Goal: Task Accomplishment & Management: Manage account settings

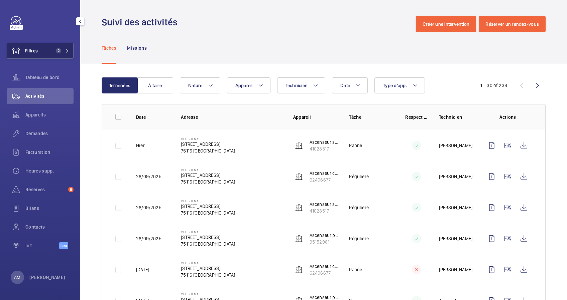
click at [64, 47] on button "Filtres 2" at bounding box center [40, 51] width 67 height 16
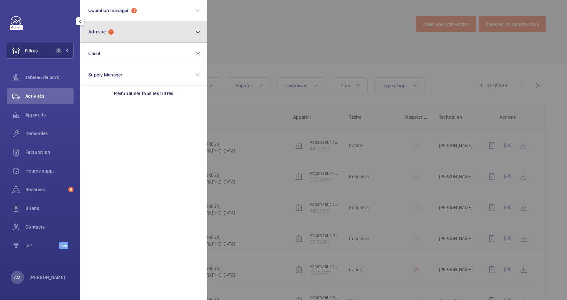
click at [120, 36] on button "Adresse 1" at bounding box center [143, 31] width 127 height 21
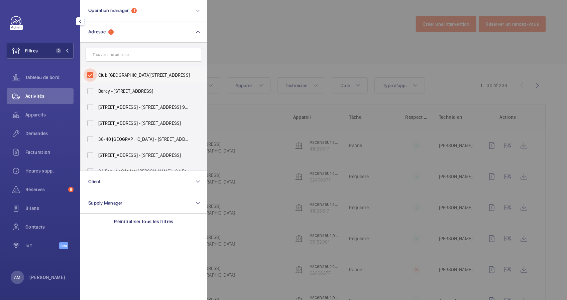
click at [96, 71] on input "Club Iéna - 9 Avenue d'Iéna, 75116 PARIS, PARIS 75116" at bounding box center [90, 74] width 13 height 13
checkbox input "false"
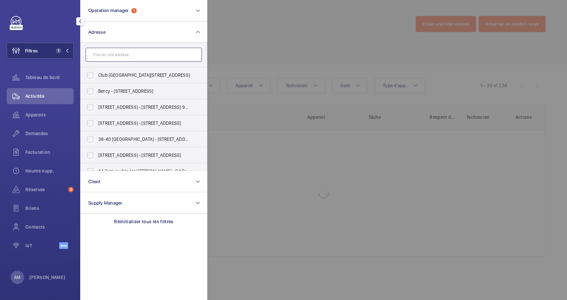
click at [112, 55] on input "text" at bounding box center [144, 55] width 116 height 14
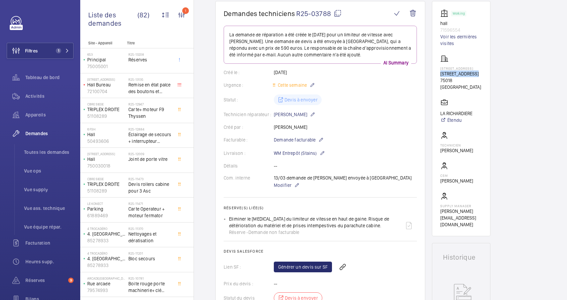
scroll to position [20, 0]
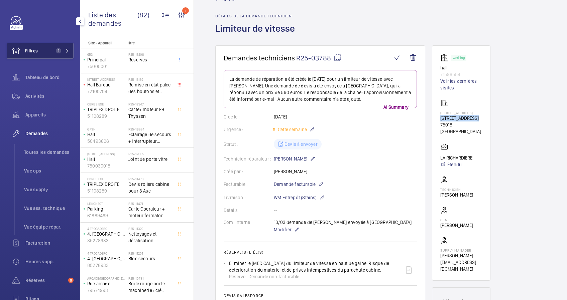
drag, startPoint x: 55, startPoint y: 48, endPoint x: 72, endPoint y: 43, distance: 17.0
click at [66, 45] on button "Filtres 1" at bounding box center [40, 51] width 67 height 16
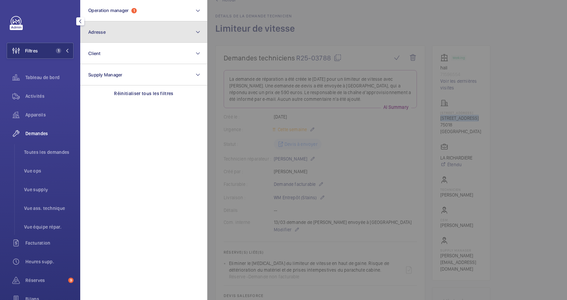
click at [117, 37] on button "Adresse" at bounding box center [143, 31] width 127 height 21
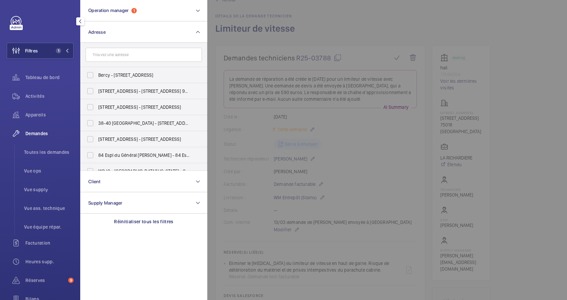
click at [113, 55] on input "text" at bounding box center [144, 55] width 116 height 14
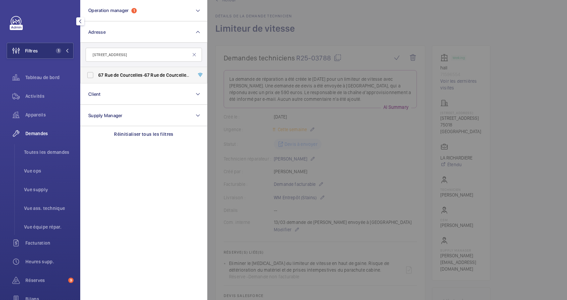
type input "[STREET_ADDRESS]"
click at [101, 75] on span "67" at bounding box center [100, 75] width 5 height 5
click at [97, 75] on input "[STREET_ADDRESS] - [STREET_ADDRESS]" at bounding box center [90, 74] width 13 height 13
checkbox input "true"
drag, startPoint x: 35, startPoint y: 114, endPoint x: 329, endPoint y: 41, distance: 302.3
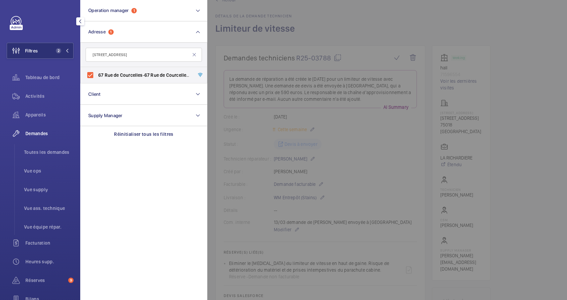
click at [37, 113] on span "Appareils" at bounding box center [49, 115] width 48 height 7
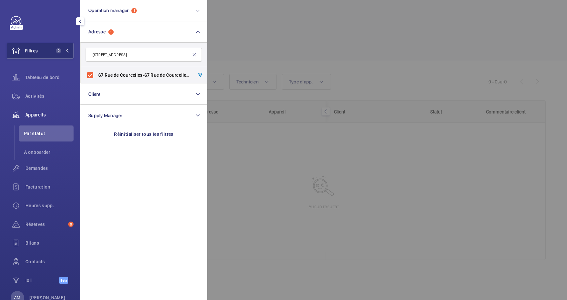
click at [316, 42] on div at bounding box center [490, 150] width 567 height 300
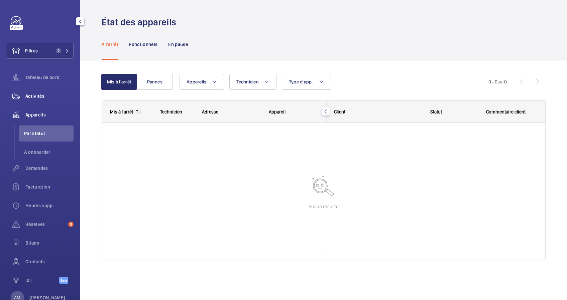
click at [32, 98] on span "Activités" at bounding box center [49, 96] width 48 height 7
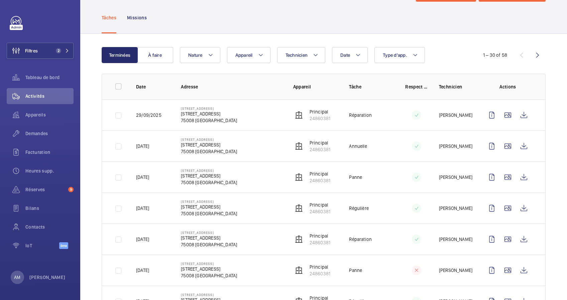
scroll to position [44, 0]
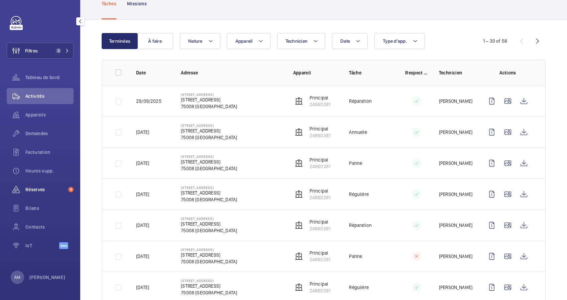
click at [39, 187] on span "Réserves" at bounding box center [45, 189] width 40 height 7
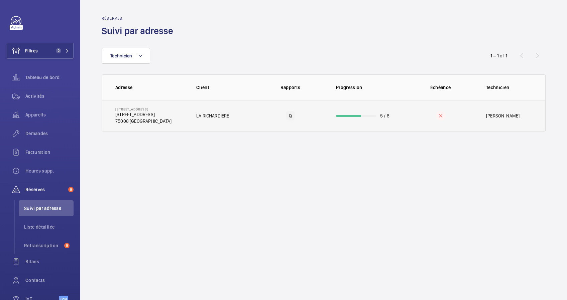
click at [369, 115] on wm-front-progress-bar at bounding box center [356, 116] width 40 height 2
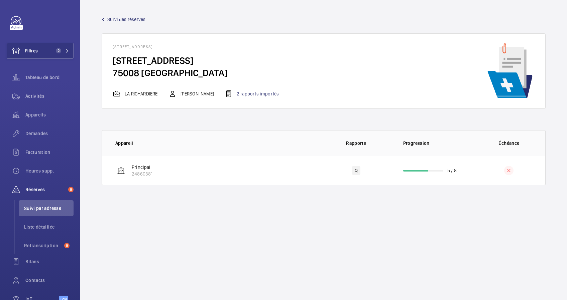
click at [260, 96] on div "2 rapports importés" at bounding box center [252, 94] width 54 height 8
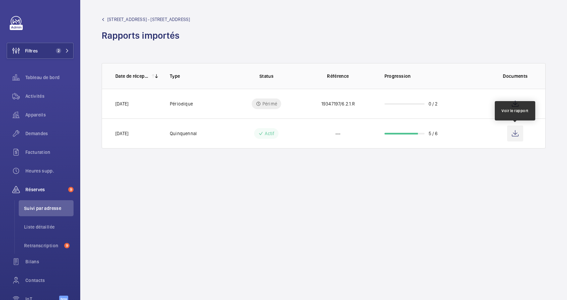
click at [514, 132] on wm-front-icon-button at bounding box center [515, 134] width 16 height 16
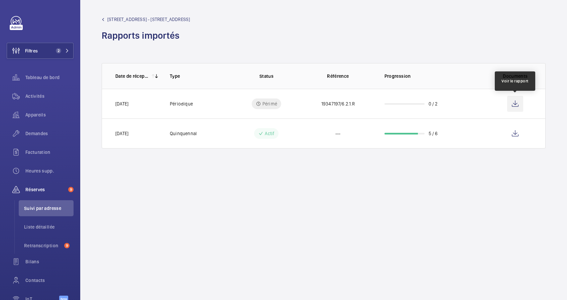
click at [513, 99] on wm-front-icon-button at bounding box center [515, 104] width 16 height 16
click at [211, 42] on wm-front-admin-header "[STREET_ADDRESS] - [STREET_ADDRESS]" at bounding box center [323, 26] width 487 height 52
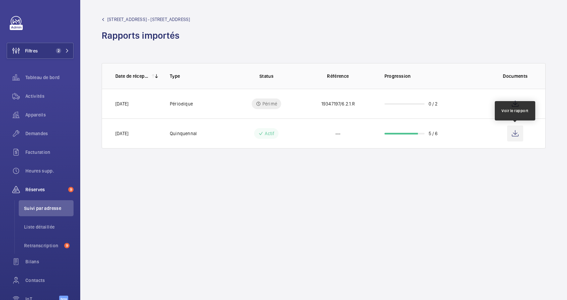
click at [516, 134] on wm-front-icon-button at bounding box center [515, 134] width 16 height 16
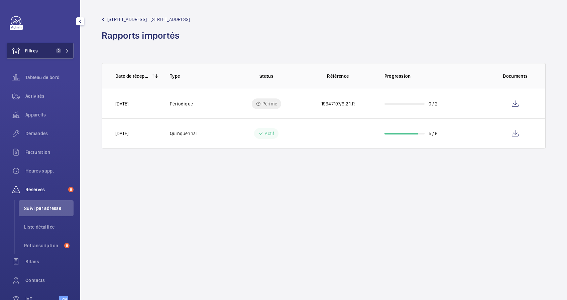
click at [62, 48] on span "2" at bounding box center [61, 50] width 16 height 5
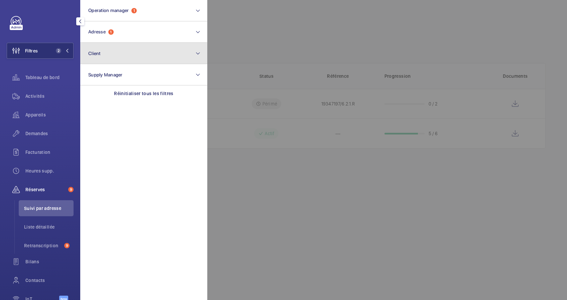
click at [115, 48] on button "Client" at bounding box center [143, 53] width 127 height 21
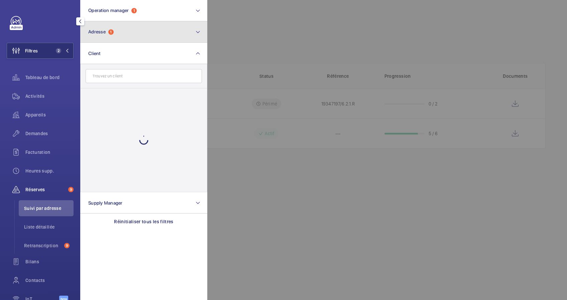
click at [134, 34] on button "Adresse 1" at bounding box center [143, 31] width 127 height 21
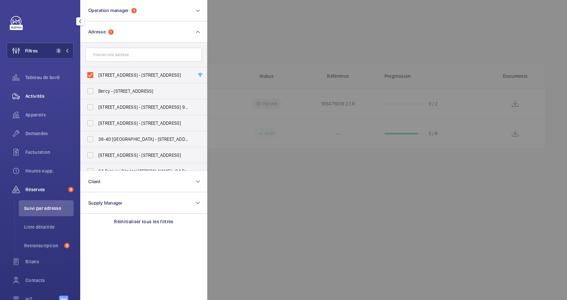
click at [33, 95] on span "Activités" at bounding box center [49, 96] width 48 height 7
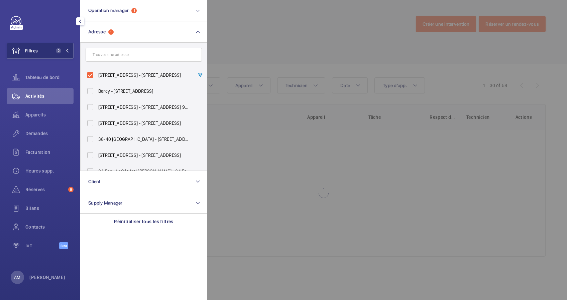
click at [310, 54] on div at bounding box center [490, 150] width 567 height 300
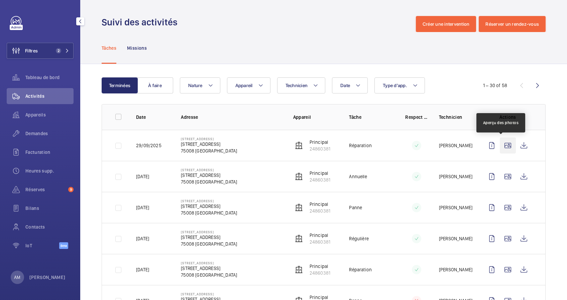
click at [500, 147] on wm-front-icon-button at bounding box center [508, 146] width 16 height 16
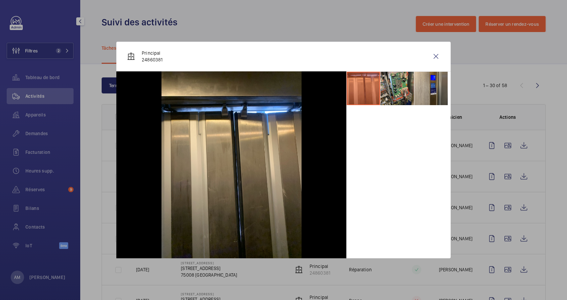
click at [505, 176] on div at bounding box center [283, 150] width 567 height 300
click at [500, 174] on wm-front-icon-button at bounding box center [508, 177] width 16 height 16
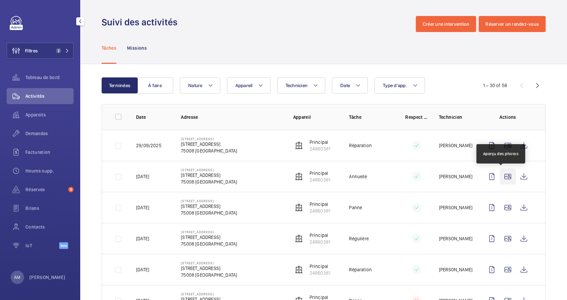
click at [500, 174] on wm-front-icon-button at bounding box center [508, 177] width 16 height 16
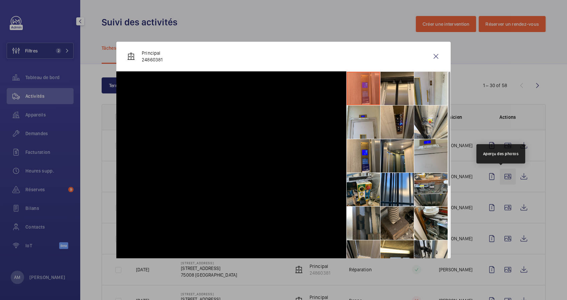
click at [428, 188] on td "[PERSON_NAME]" at bounding box center [450, 176] width 45 height 31
click at [504, 169] on wm-front-icon-button at bounding box center [508, 177] width 16 height 16
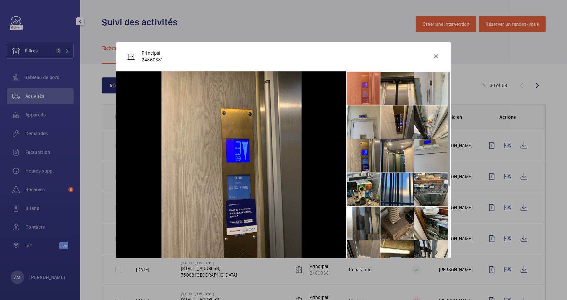
scroll to position [35, 0]
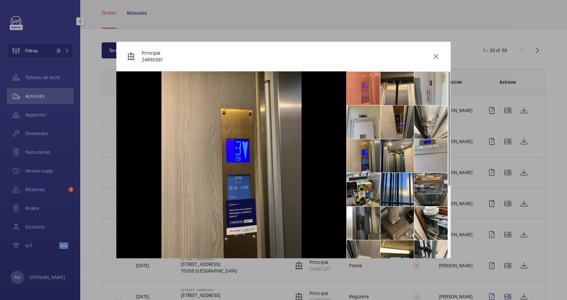
click at [424, 187] on li at bounding box center [430, 189] width 33 height 33
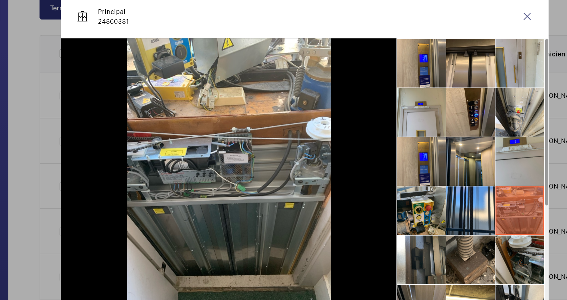
click at [431, 217] on li at bounding box center [430, 223] width 33 height 33
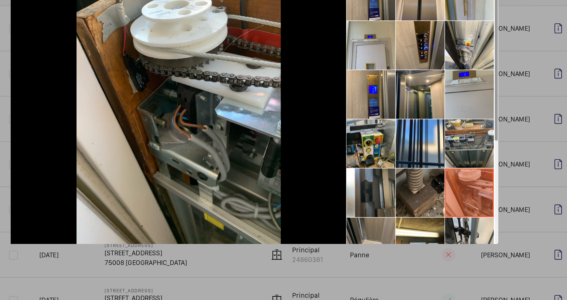
scroll to position [56, 0]
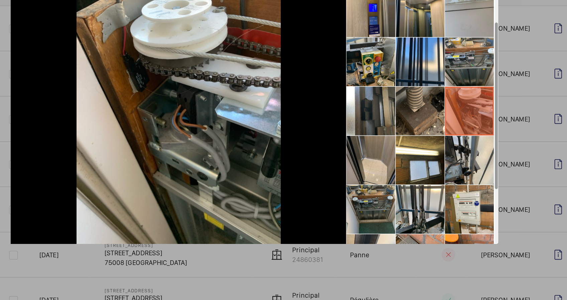
click at [357, 238] on li at bounding box center [363, 234] width 33 height 33
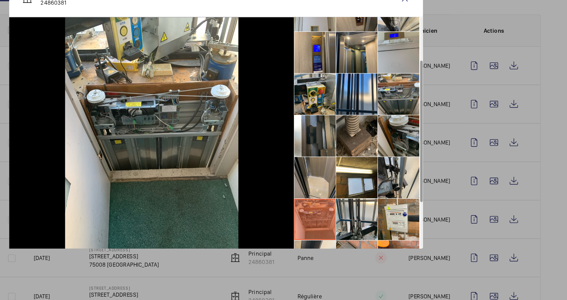
click at [429, 163] on li at bounding box center [430, 167] width 33 height 33
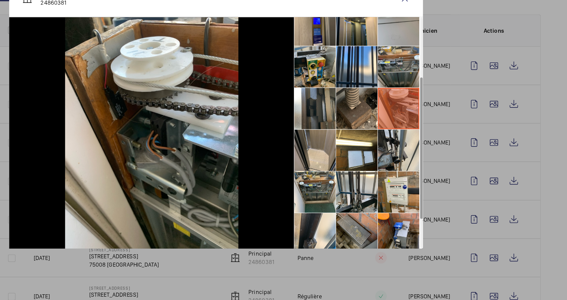
scroll to position [117, 0]
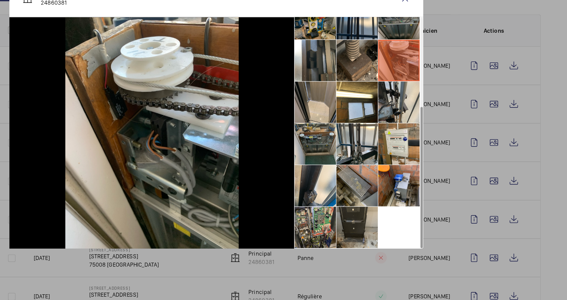
click at [368, 164] on li at bounding box center [363, 173] width 33 height 33
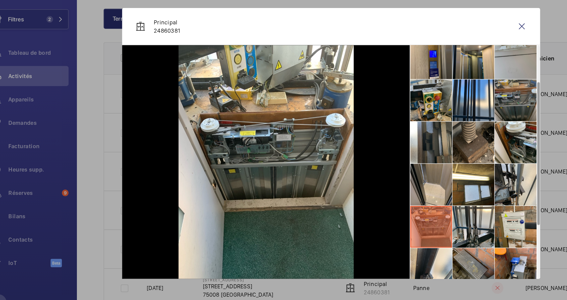
scroll to position [45, 0]
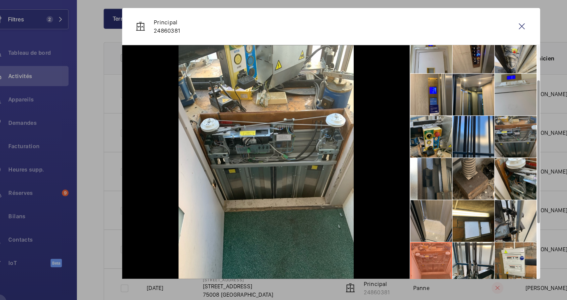
click at [433, 112] on li at bounding box center [430, 110] width 33 height 33
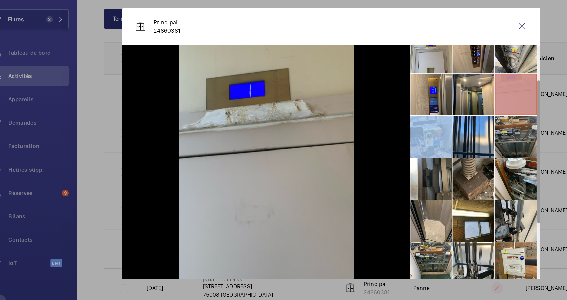
click at [433, 112] on li at bounding box center [430, 110] width 33 height 33
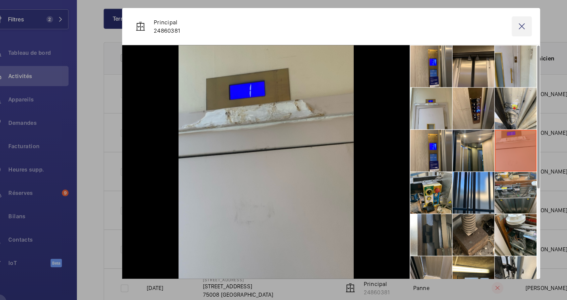
click at [432, 57] on wm-front-icon-button at bounding box center [436, 56] width 16 height 16
click at [560, 108] on div "Suivi des activités Créer une intervention Réserver un rendez-vous Tâches Missi…" at bounding box center [323, 150] width 487 height 300
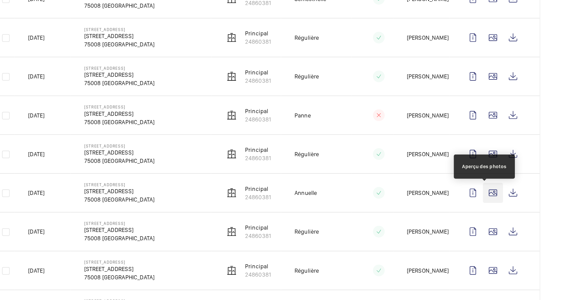
click at [501, 189] on wm-front-icon-button at bounding box center [508, 190] width 16 height 16
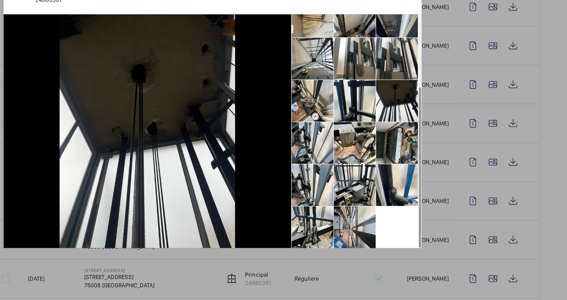
scroll to position [0, 0]
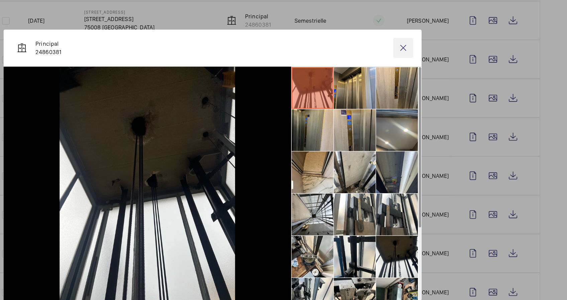
click at [436, 56] on wm-front-icon-button at bounding box center [436, 56] width 16 height 16
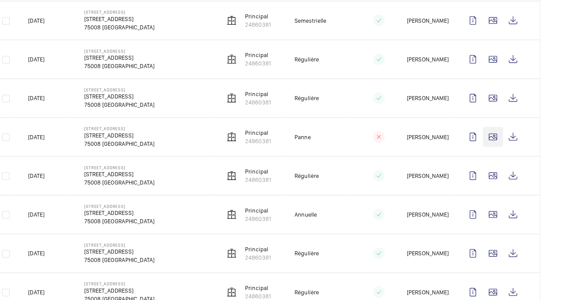
click at [501, 127] on wm-front-icon-button at bounding box center [508, 128] width 16 height 16
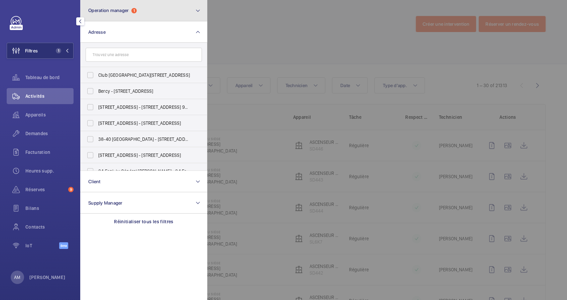
click at [148, 14] on button "Operation manager 1" at bounding box center [143, 10] width 127 height 21
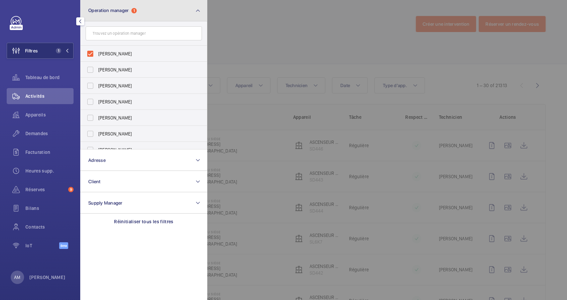
click at [148, 14] on button "Operation manager 1" at bounding box center [143, 10] width 127 height 21
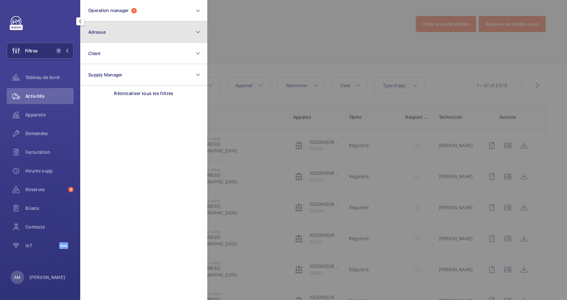
click at [132, 29] on button "Adresse" at bounding box center [143, 31] width 127 height 21
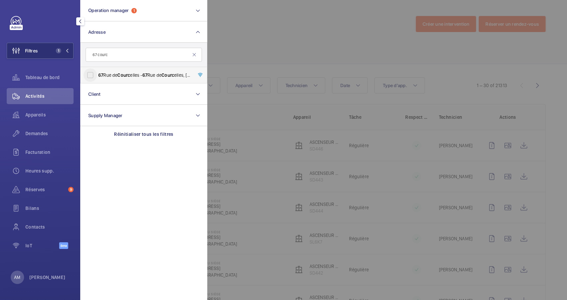
type input "67 courc"
click at [93, 72] on input "67 Rue de Courc elles - 67 Rue de Courc elles, 75008 PARIS, PARIS 75008" at bounding box center [90, 74] width 13 height 13
checkbox input "true"
click at [333, 44] on div at bounding box center [490, 150] width 567 height 300
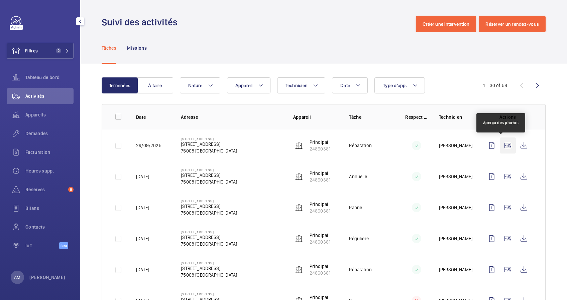
click at [501, 146] on wm-front-icon-button at bounding box center [508, 146] width 16 height 16
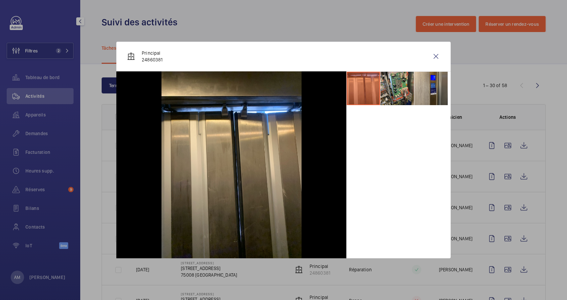
click at [502, 169] on div at bounding box center [283, 150] width 567 height 300
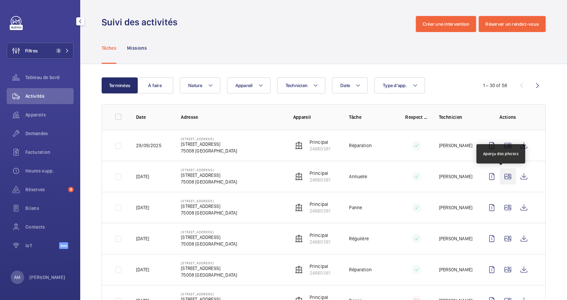
click at [502, 172] on wm-front-icon-button at bounding box center [508, 177] width 16 height 16
click at [500, 176] on wm-front-icon-button at bounding box center [508, 177] width 16 height 16
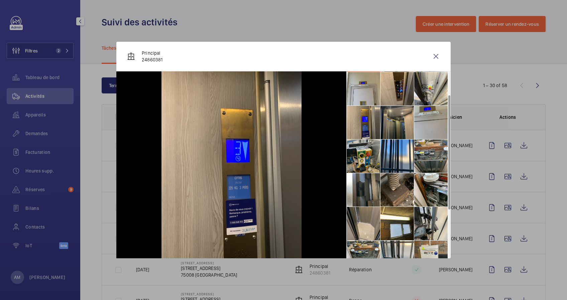
scroll to position [39, 0]
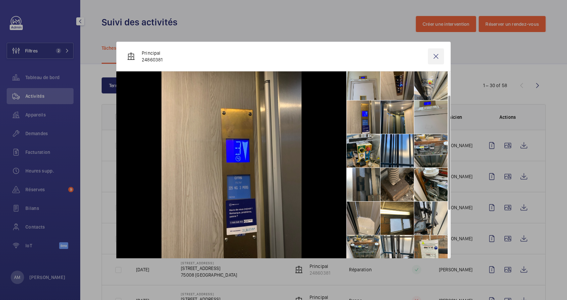
click at [431, 53] on wm-front-icon-button at bounding box center [436, 56] width 16 height 16
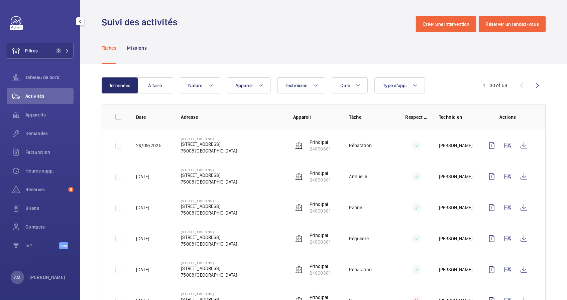
scroll to position [291, 0]
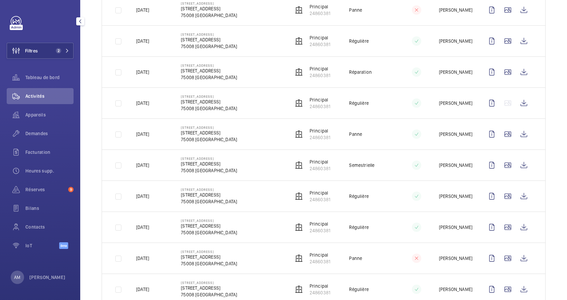
click at [500, 88] on td at bounding box center [509, 103] width 72 height 31
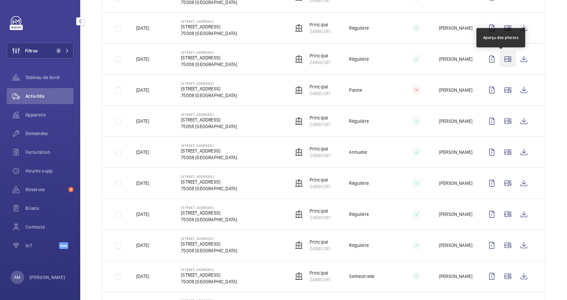
click at [500, 56] on wm-front-icon-button at bounding box center [508, 59] width 16 height 16
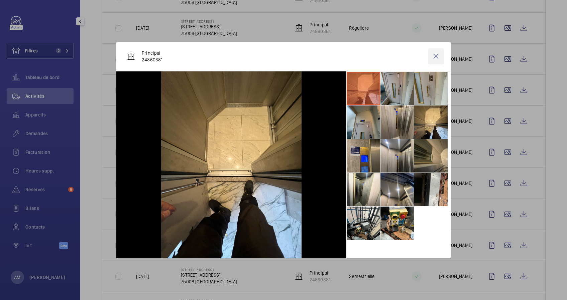
click at [437, 56] on wm-front-icon-button at bounding box center [436, 56] width 16 height 16
click at [502, 123] on wm-front-icon-button at bounding box center [508, 121] width 16 height 16
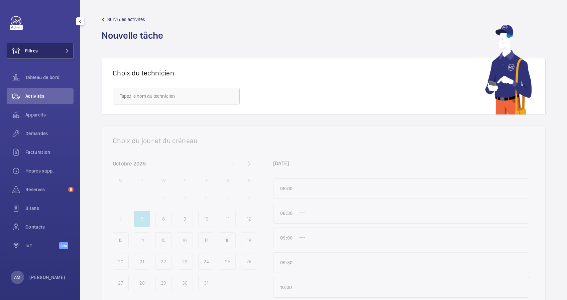
click at [62, 53] on button "Filtres" at bounding box center [40, 51] width 67 height 16
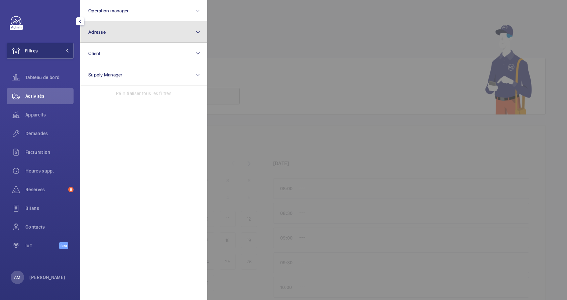
click at [116, 31] on button "Adresse" at bounding box center [143, 31] width 127 height 21
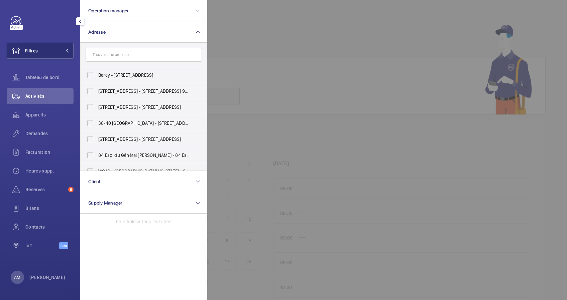
click at [124, 56] on input "text" at bounding box center [144, 55] width 116 height 14
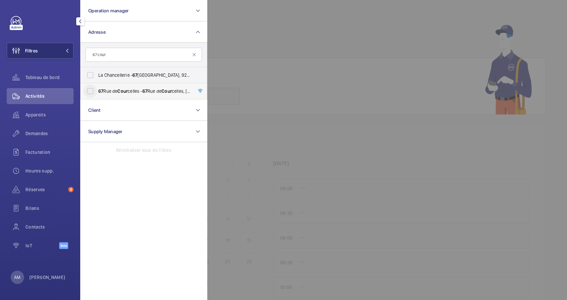
type input "67 cour"
click at [91, 92] on input "67 Rue de Cour celles - 67 Rue de Cour celles, 75008 PARIS, PARIS 75008" at bounding box center [90, 91] width 13 height 13
checkbox input "true"
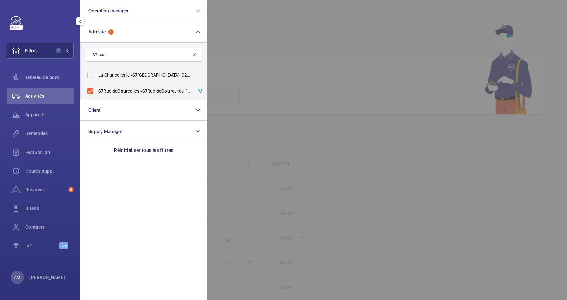
click at [259, 33] on div at bounding box center [490, 150] width 567 height 300
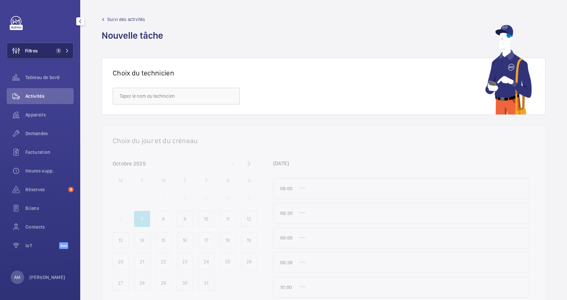
click at [66, 49] on mat-icon at bounding box center [67, 51] width 4 height 4
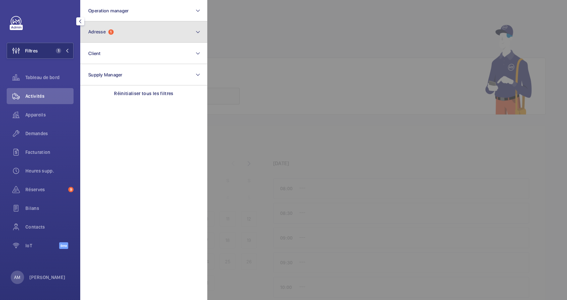
click at [141, 32] on button "Adresse 1" at bounding box center [143, 31] width 127 height 21
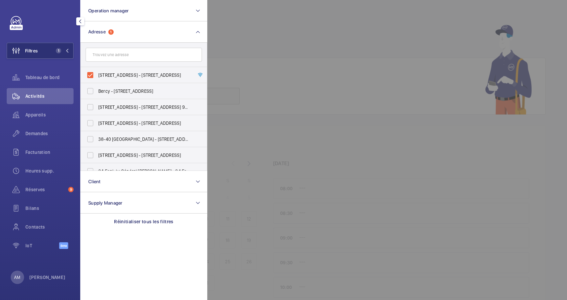
click at [241, 35] on div at bounding box center [490, 150] width 567 height 300
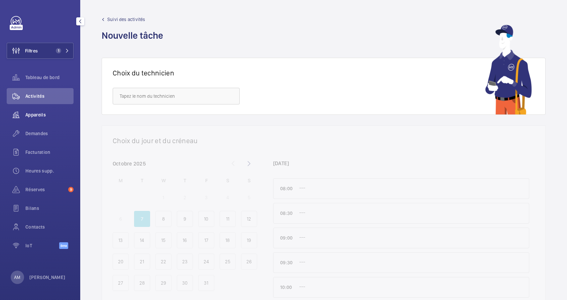
click at [38, 123] on div "Appareils" at bounding box center [40, 115] width 67 height 16
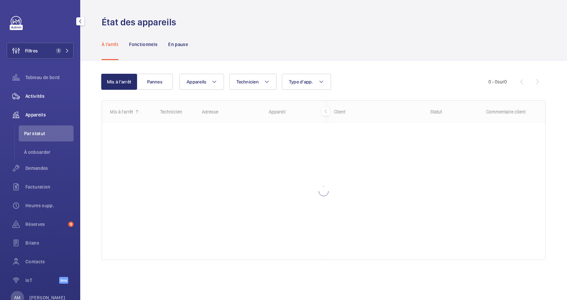
click at [43, 94] on span "Activités" at bounding box center [49, 96] width 48 height 7
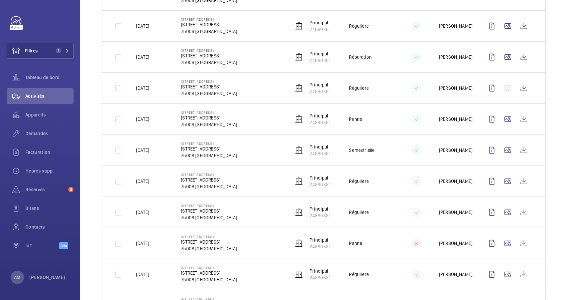
scroll to position [324, 0]
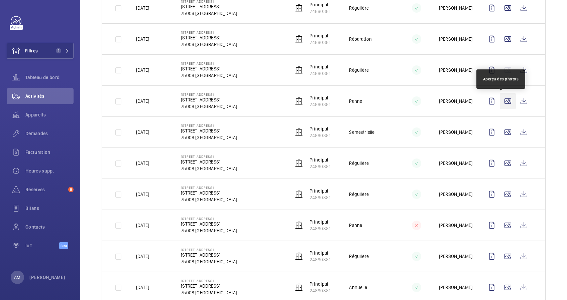
click at [500, 100] on wm-front-icon-button at bounding box center [508, 101] width 16 height 16
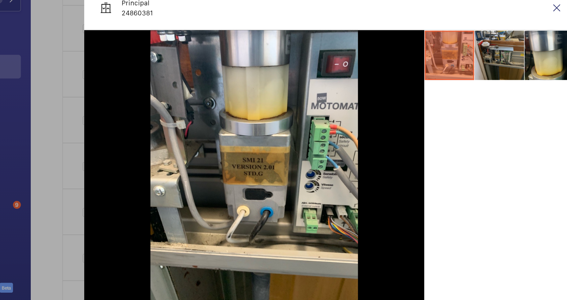
click at [394, 82] on li at bounding box center [396, 88] width 33 height 33
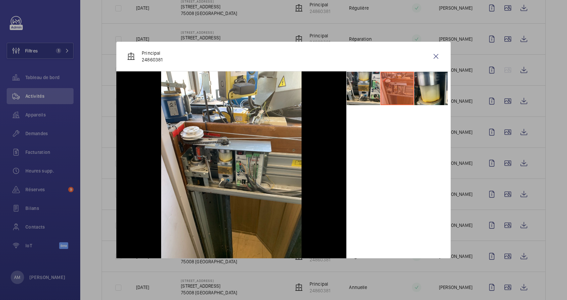
click at [494, 143] on div at bounding box center [283, 150] width 567 height 300
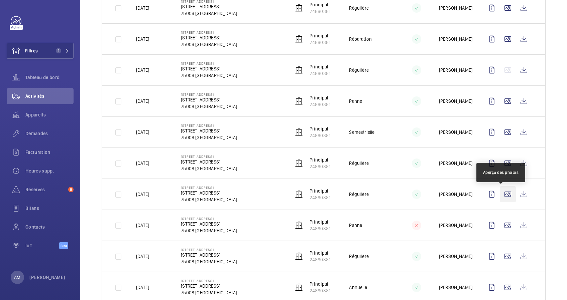
click at [500, 193] on wm-front-icon-button at bounding box center [508, 194] width 16 height 16
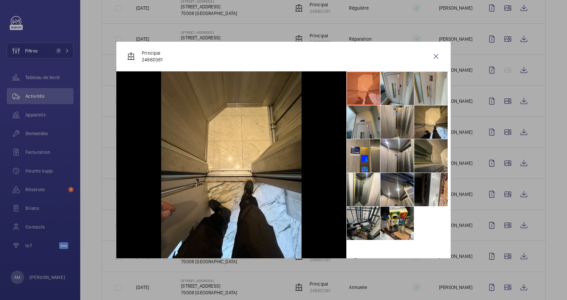
click at [371, 225] on li at bounding box center [363, 223] width 33 height 33
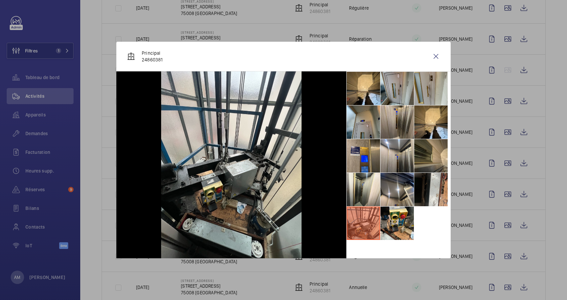
click at [475, 199] on div at bounding box center [283, 150] width 567 height 300
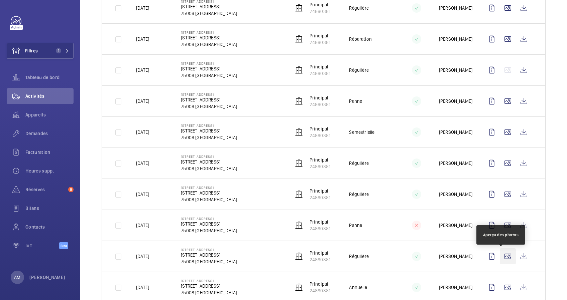
click at [502, 256] on wm-front-icon-button at bounding box center [508, 257] width 16 height 16
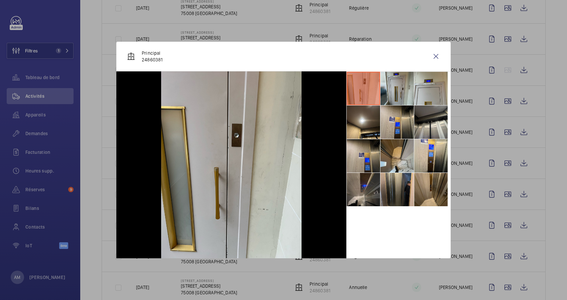
drag, startPoint x: 502, startPoint y: 256, endPoint x: 505, endPoint y: 267, distance: 11.9
click at [505, 267] on div at bounding box center [283, 150] width 567 height 300
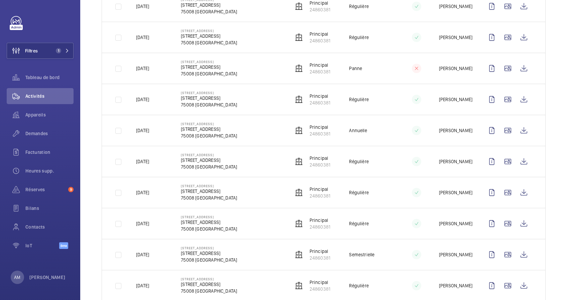
scroll to position [482, 0]
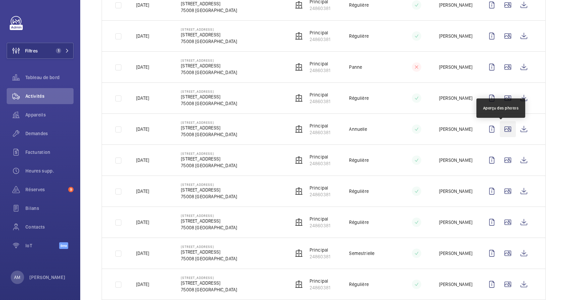
click at [502, 132] on wm-front-icon-button at bounding box center [508, 129] width 16 height 16
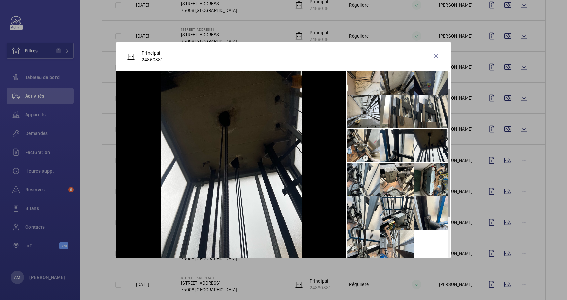
scroll to position [83, 0]
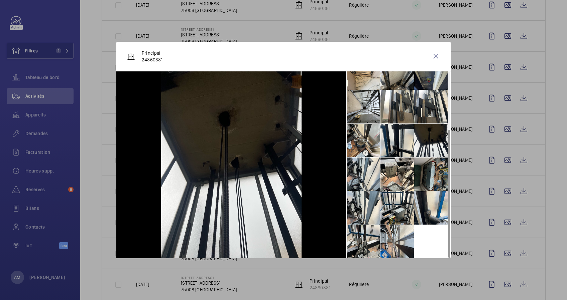
click at [430, 181] on li at bounding box center [430, 174] width 33 height 33
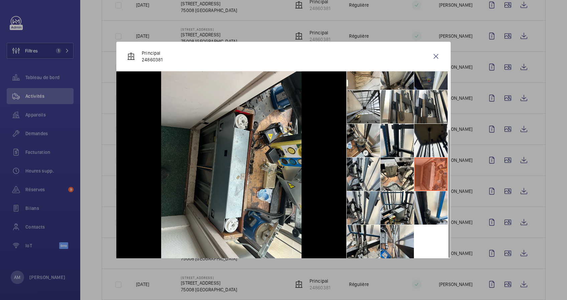
click at [499, 209] on div at bounding box center [283, 150] width 567 height 300
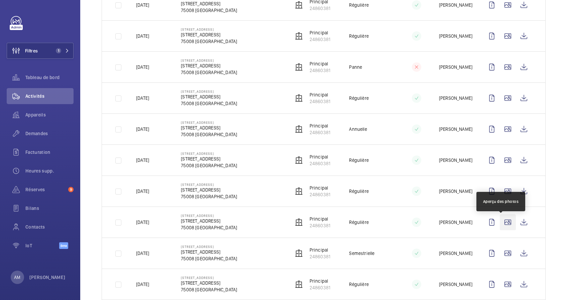
click at [500, 223] on wm-front-icon-button at bounding box center [508, 223] width 16 height 16
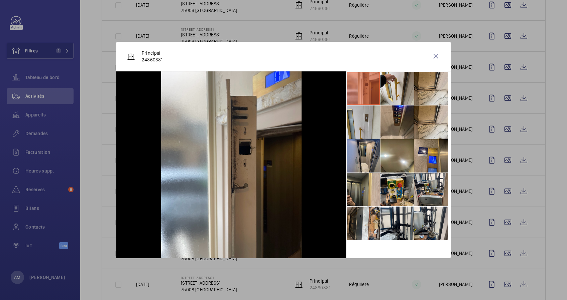
click at [502, 256] on div at bounding box center [283, 150] width 567 height 300
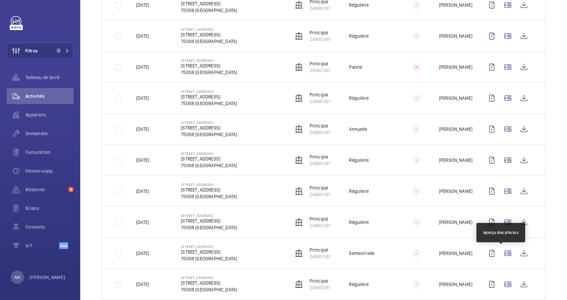
click at [502, 256] on wm-front-icon-button at bounding box center [508, 254] width 16 height 16
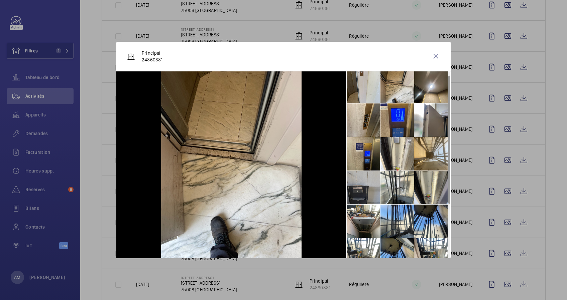
scroll to position [0, 0]
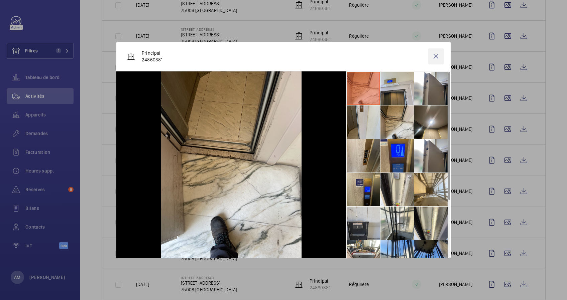
click at [432, 58] on wm-front-icon-button at bounding box center [436, 56] width 16 height 16
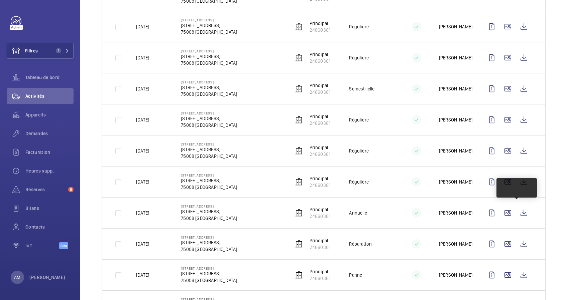
scroll to position [648, 0]
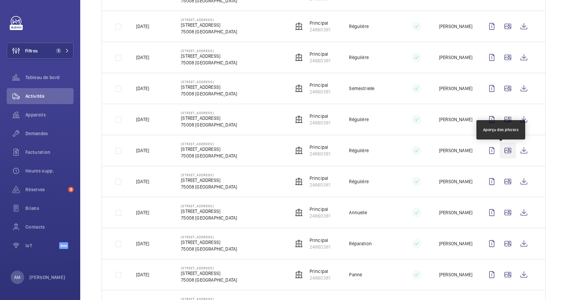
click at [500, 151] on wm-front-icon-button at bounding box center [508, 151] width 16 height 16
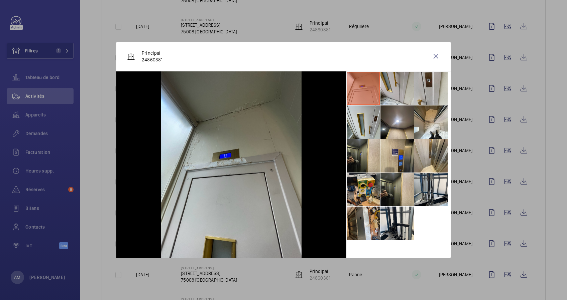
click at [463, 189] on div at bounding box center [283, 150] width 567 height 300
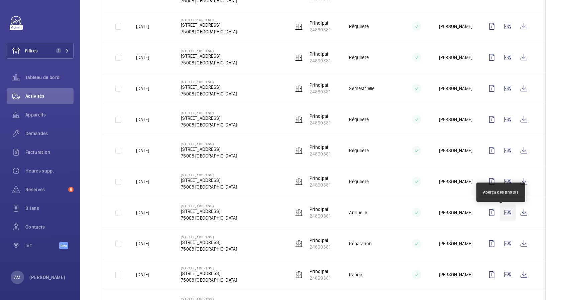
click at [500, 214] on wm-front-icon-button at bounding box center [508, 213] width 16 height 16
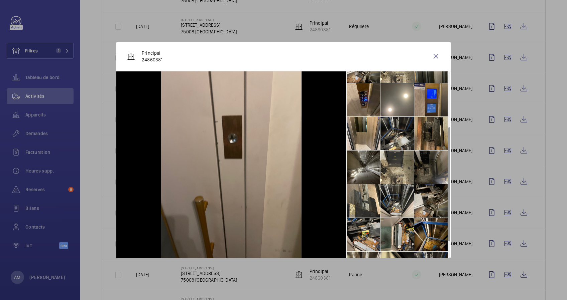
scroll to position [117, 0]
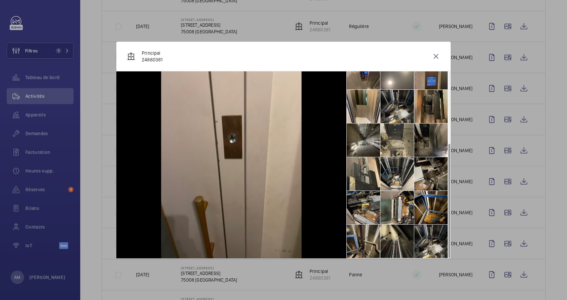
click at [367, 206] on li at bounding box center [363, 207] width 33 height 33
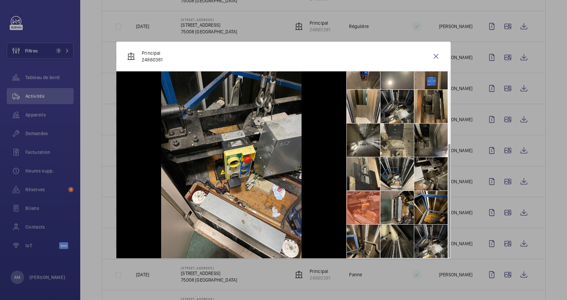
click at [394, 210] on li at bounding box center [396, 207] width 33 height 33
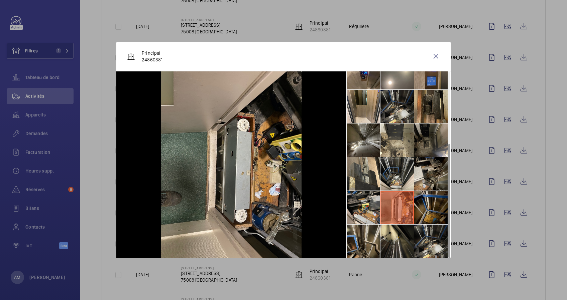
click at [420, 213] on li at bounding box center [430, 207] width 33 height 33
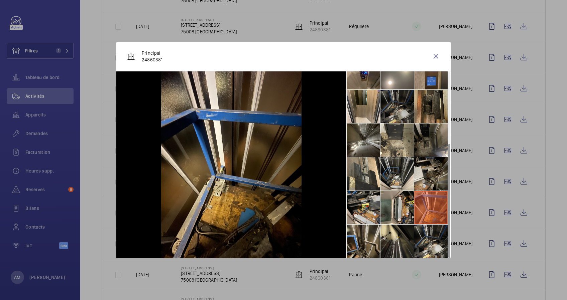
click at [400, 118] on li at bounding box center [396, 106] width 33 height 33
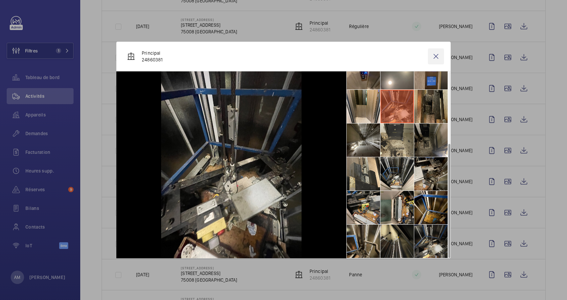
click at [438, 56] on wm-front-icon-button at bounding box center [436, 56] width 16 height 16
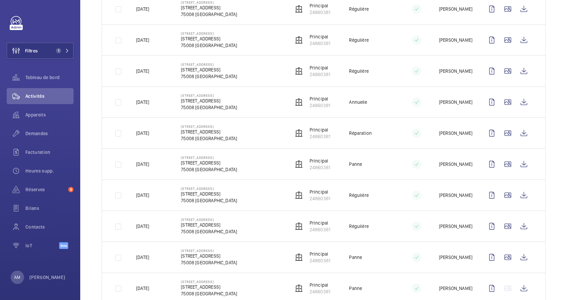
scroll to position [759, 0]
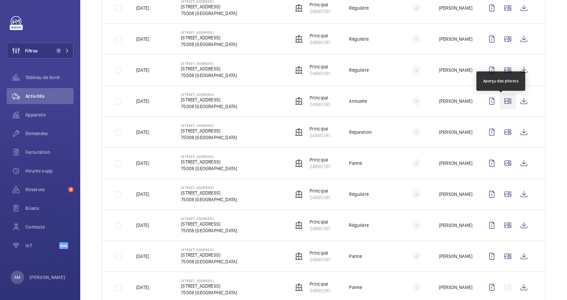
click at [500, 104] on wm-front-icon-button at bounding box center [508, 101] width 16 height 16
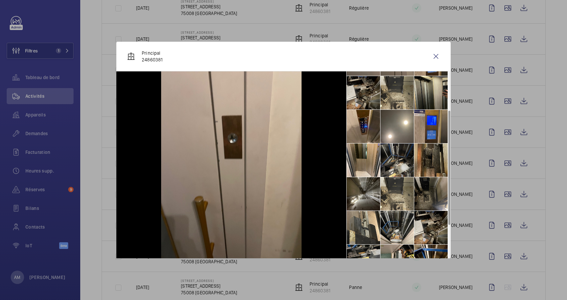
scroll to position [117, 0]
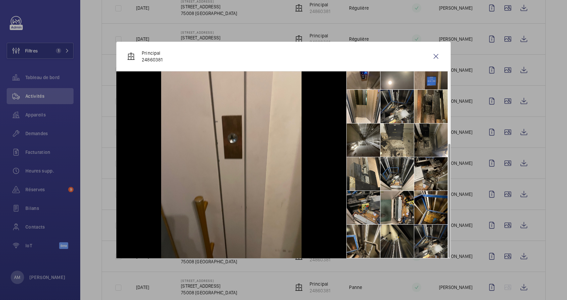
click at [366, 207] on li at bounding box center [363, 207] width 33 height 33
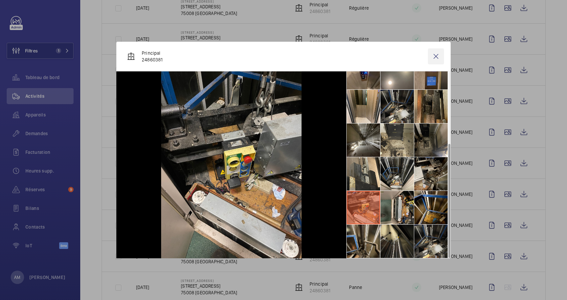
click at [436, 52] on wm-front-icon-button at bounding box center [436, 56] width 16 height 16
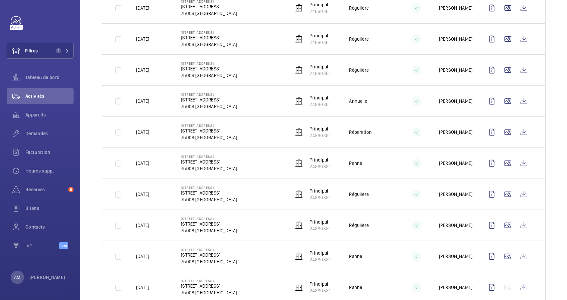
scroll to position [782, 0]
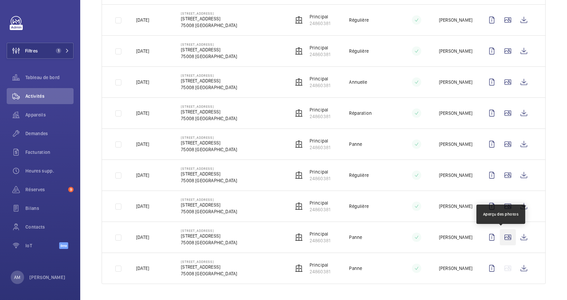
click at [500, 239] on wm-front-icon-button at bounding box center [508, 238] width 16 height 16
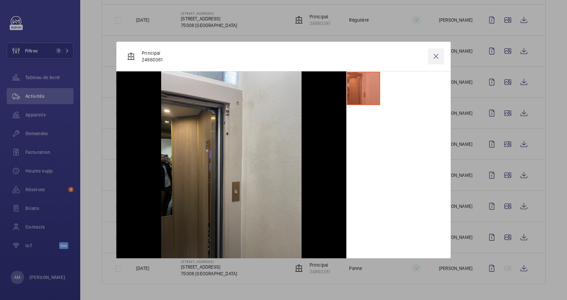
click at [430, 53] on wm-front-icon-button at bounding box center [436, 56] width 16 height 16
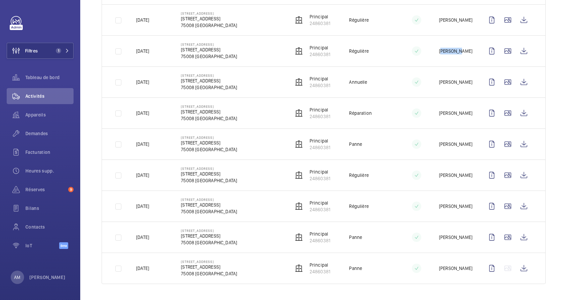
click at [430, 53] on td "[PERSON_NAME]" at bounding box center [450, 50] width 45 height 31
drag, startPoint x: 430, startPoint y: 53, endPoint x: 427, endPoint y: 57, distance: 5.9
click at [428, 57] on td "[PERSON_NAME]" at bounding box center [450, 50] width 45 height 31
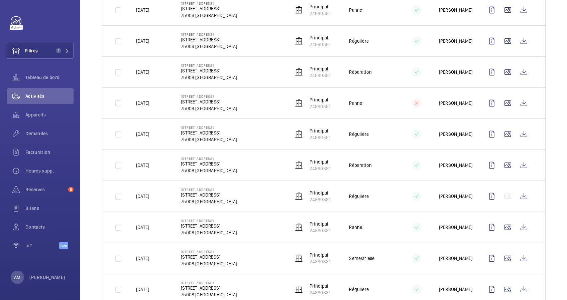
scroll to position [72, 0]
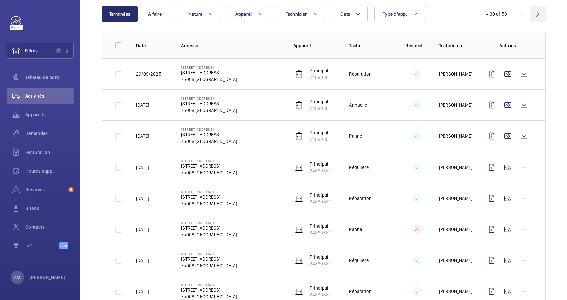
click at [529, 13] on wm-front-icon-button at bounding box center [537, 14] width 16 height 16
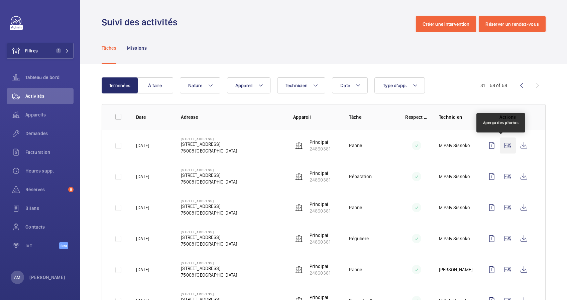
click at [503, 148] on wm-front-icon-button at bounding box center [508, 146] width 16 height 16
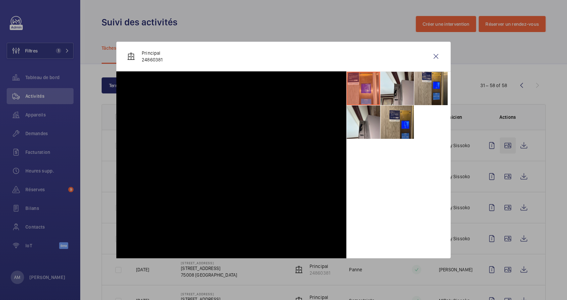
click at [503, 148] on div at bounding box center [283, 150] width 567 height 300
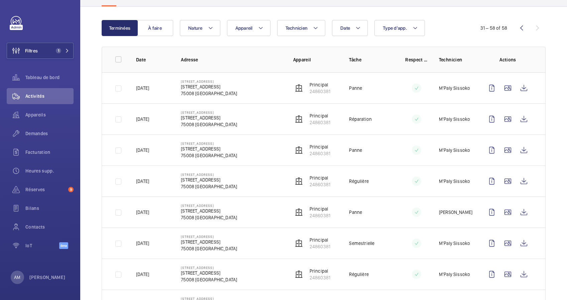
scroll to position [99, 0]
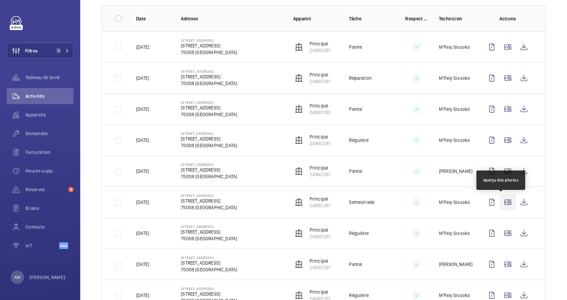
click at [501, 203] on wm-front-icon-button at bounding box center [508, 202] width 16 height 16
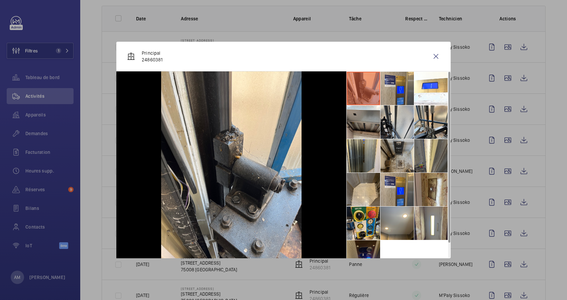
scroll to position [16, 0]
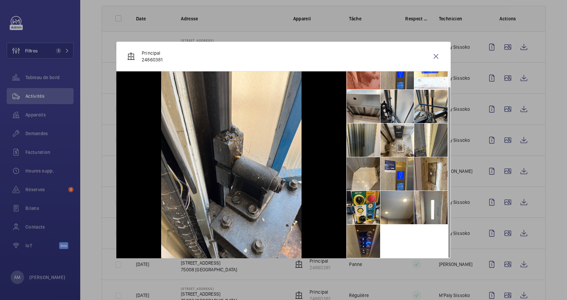
click at [479, 178] on div at bounding box center [283, 150] width 567 height 300
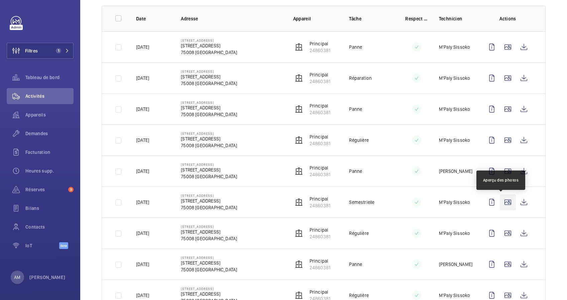
click at [502, 204] on wm-front-icon-button at bounding box center [508, 202] width 16 height 16
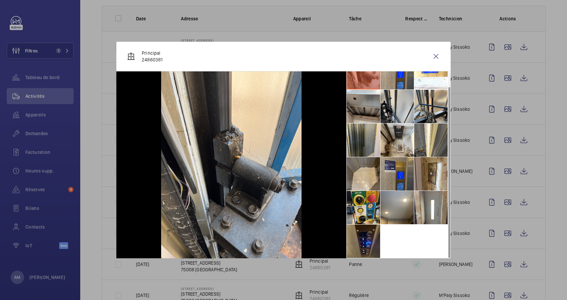
scroll to position [0, 0]
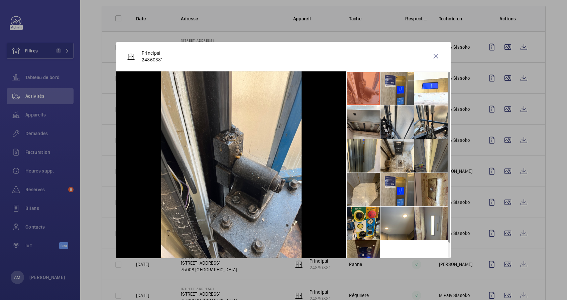
click at [481, 182] on div at bounding box center [283, 150] width 567 height 300
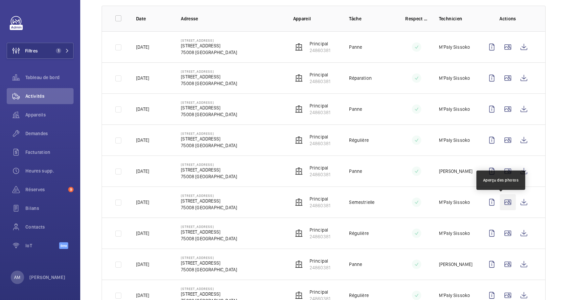
click at [503, 202] on wm-front-icon-button at bounding box center [508, 202] width 16 height 16
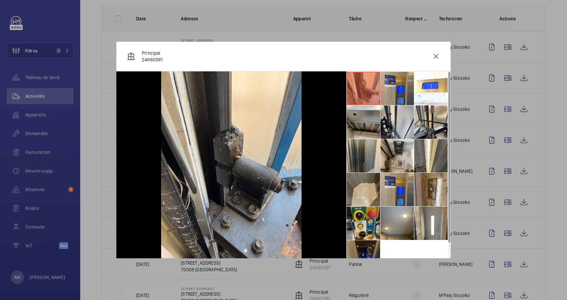
click at [478, 189] on div at bounding box center [283, 150] width 567 height 300
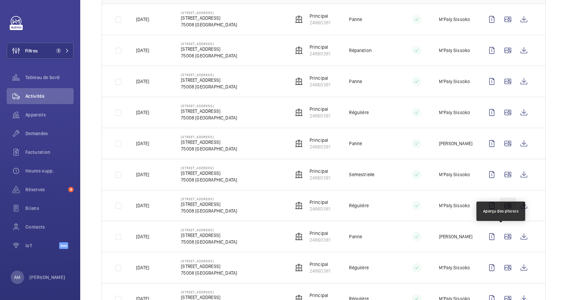
scroll to position [127, 0]
click at [502, 236] on wm-front-icon-button at bounding box center [508, 236] width 16 height 16
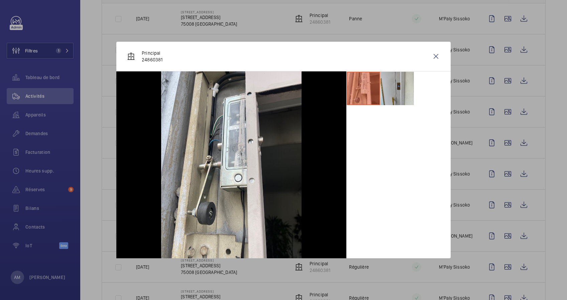
click at [501, 249] on div at bounding box center [283, 150] width 567 height 300
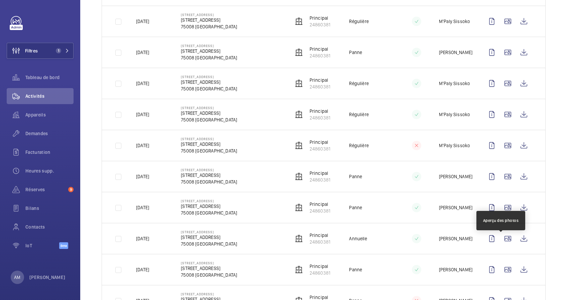
scroll to position [313, 0]
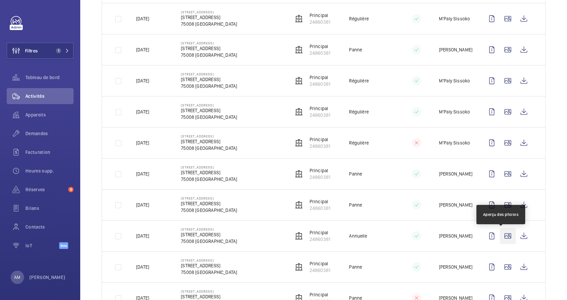
click at [500, 234] on wm-front-icon-button at bounding box center [508, 236] width 16 height 16
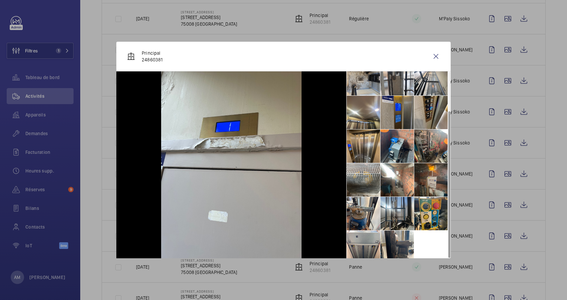
scroll to position [49, 0]
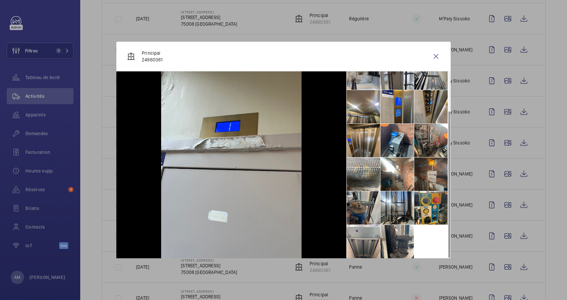
click at [371, 209] on li at bounding box center [363, 207] width 33 height 33
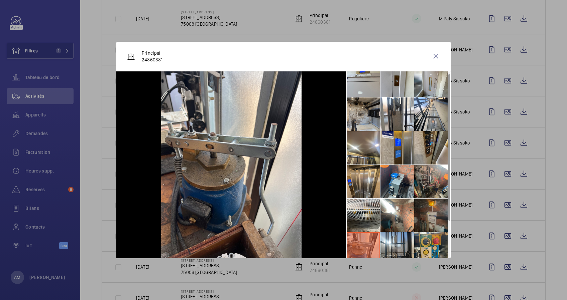
scroll to position [3, 0]
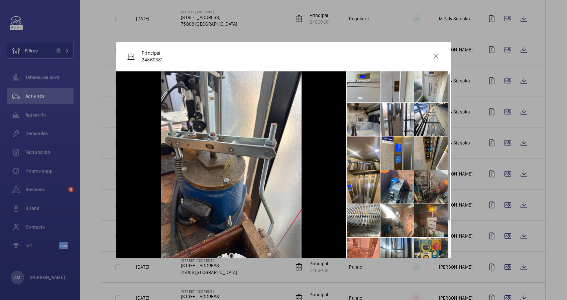
click at [421, 181] on li at bounding box center [430, 186] width 33 height 33
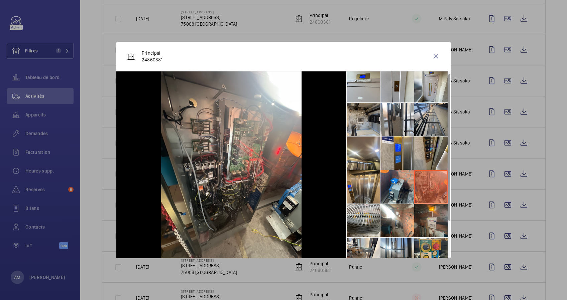
click at [422, 128] on li at bounding box center [430, 119] width 33 height 33
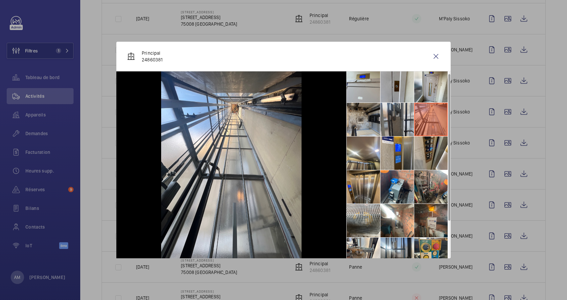
click at [396, 118] on li at bounding box center [396, 119] width 33 height 33
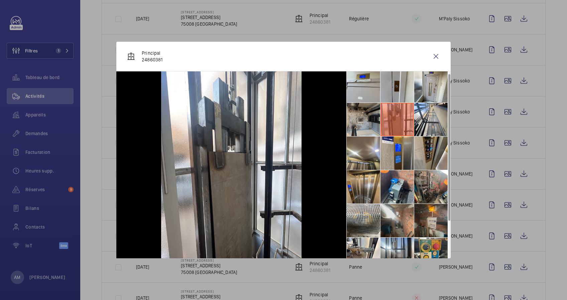
scroll to position [49, 0]
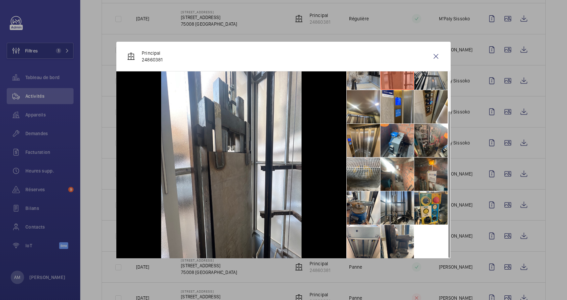
click at [470, 226] on div at bounding box center [283, 150] width 567 height 300
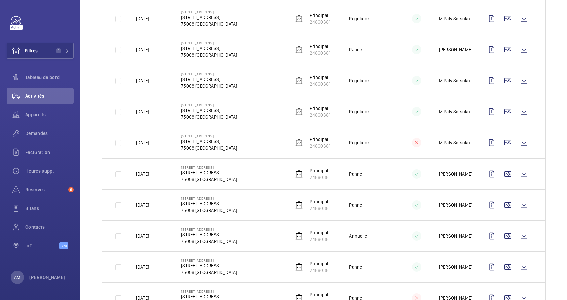
click at [473, 226] on td at bounding box center [509, 236] width 72 height 31
click at [503, 238] on wm-front-icon-button at bounding box center [508, 236] width 16 height 16
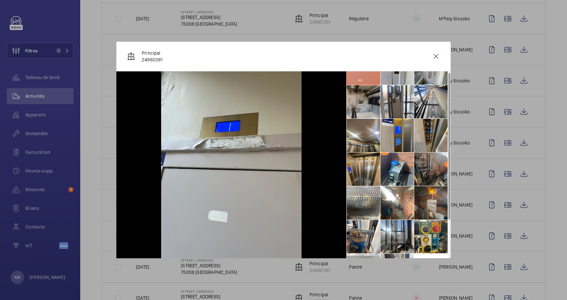
scroll to position [0, 0]
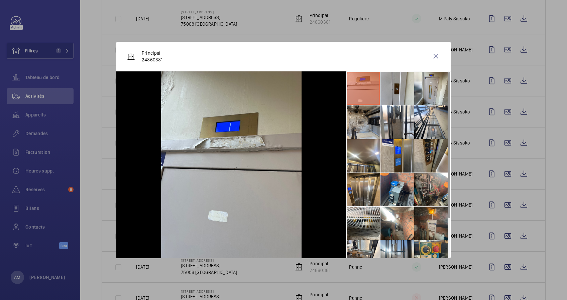
drag, startPoint x: 541, startPoint y: 236, endPoint x: 537, endPoint y: 244, distance: 8.7
click at [537, 244] on div at bounding box center [283, 150] width 567 height 300
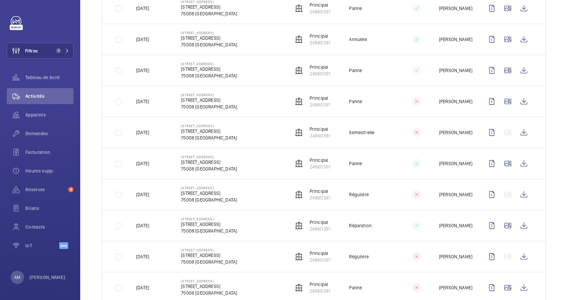
scroll to position [511, 0]
click at [501, 227] on wm-front-icon-button at bounding box center [508, 226] width 16 height 16
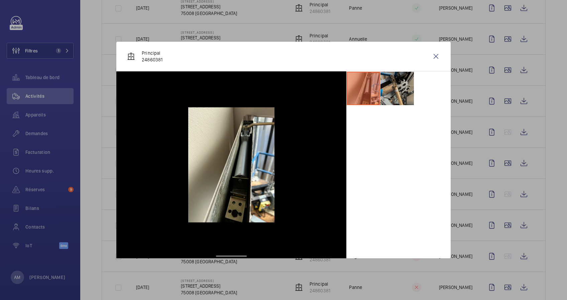
click at [394, 89] on li at bounding box center [396, 88] width 33 height 33
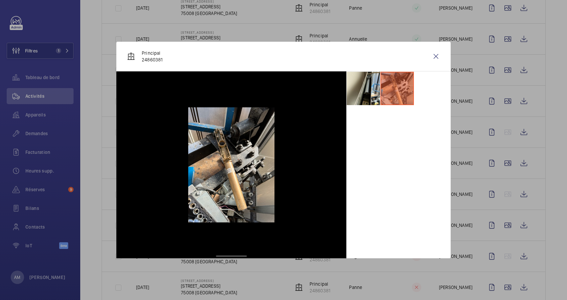
click at [492, 241] on div at bounding box center [283, 150] width 567 height 300
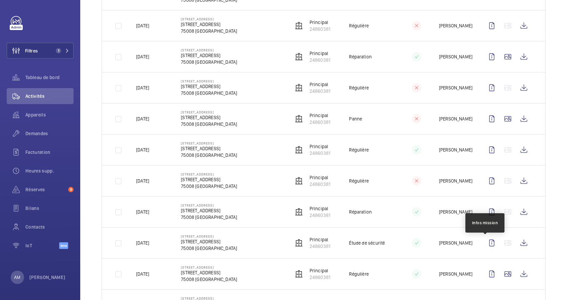
scroll to position [719, 0]
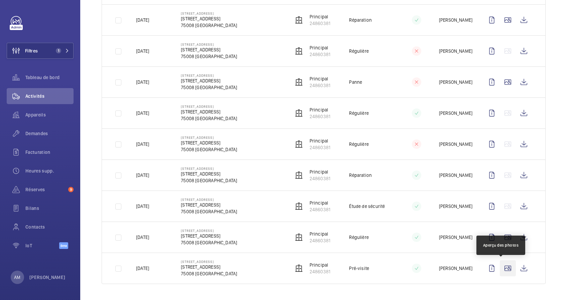
click at [500, 267] on wm-front-icon-button at bounding box center [508, 269] width 16 height 16
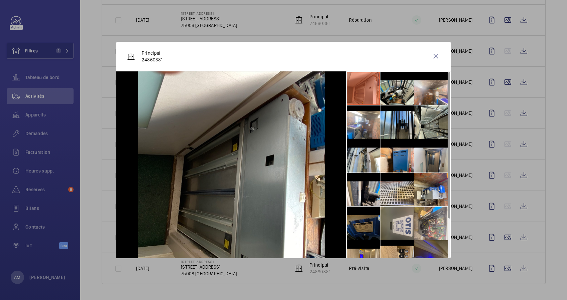
scroll to position [0, 0]
click at [434, 59] on wm-front-icon-button at bounding box center [436, 56] width 16 height 16
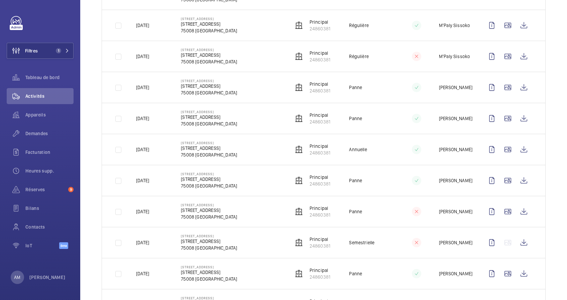
scroll to position [395, 0]
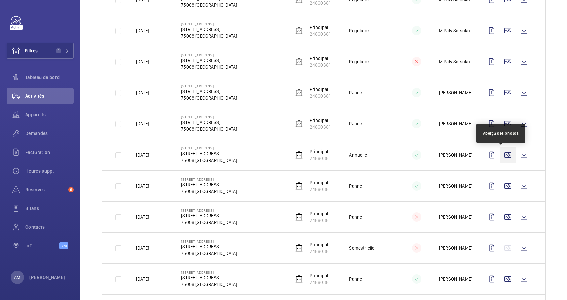
click at [500, 154] on wm-front-icon-button at bounding box center [508, 155] width 16 height 16
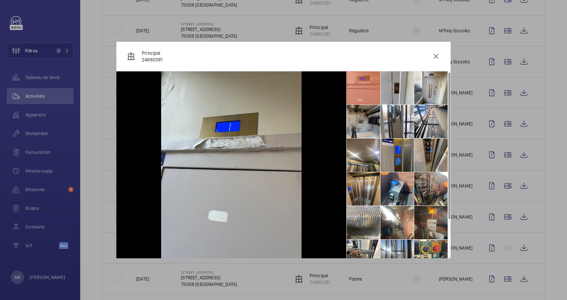
scroll to position [0, 0]
click at [470, 141] on div at bounding box center [283, 150] width 567 height 300
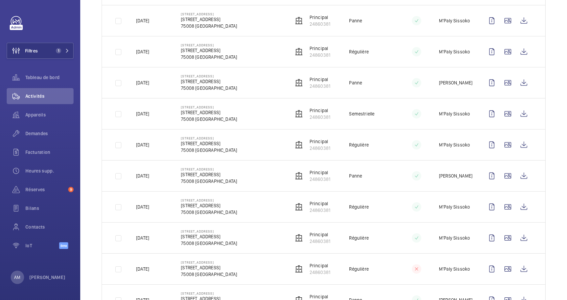
scroll to position [185, 0]
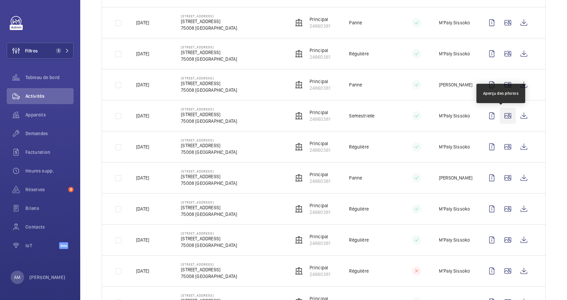
click at [502, 114] on wm-front-icon-button at bounding box center [508, 116] width 16 height 16
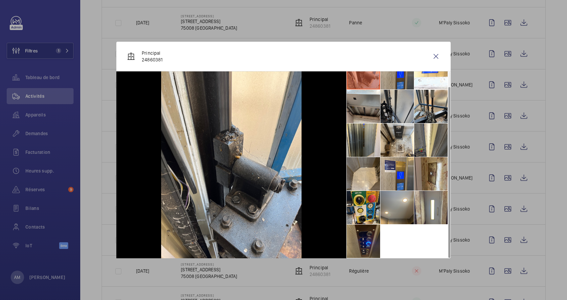
scroll to position [0, 0]
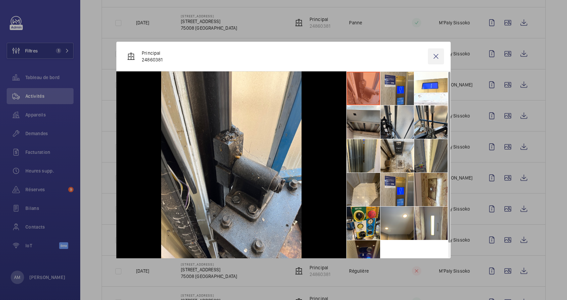
click at [436, 60] on wm-front-icon-button at bounding box center [436, 56] width 16 height 16
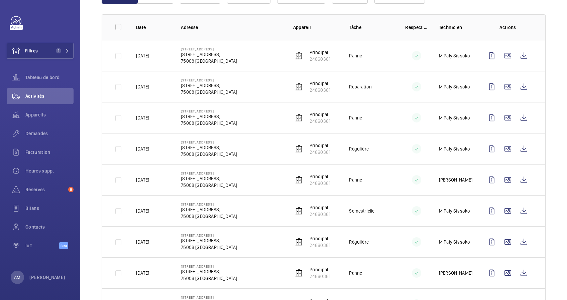
scroll to position [89, 0]
click at [500, 86] on wm-front-icon-button at bounding box center [508, 88] width 16 height 16
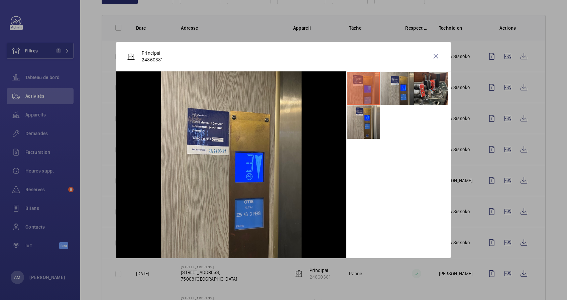
click at [431, 89] on li at bounding box center [430, 88] width 33 height 33
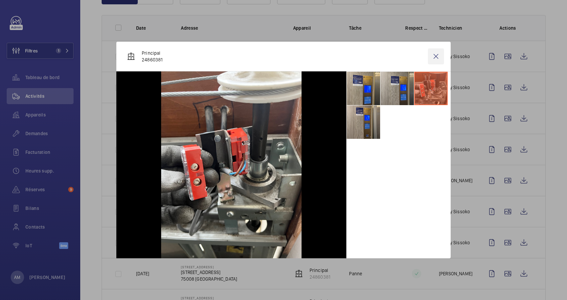
click at [436, 57] on wm-front-icon-button at bounding box center [436, 56] width 16 height 16
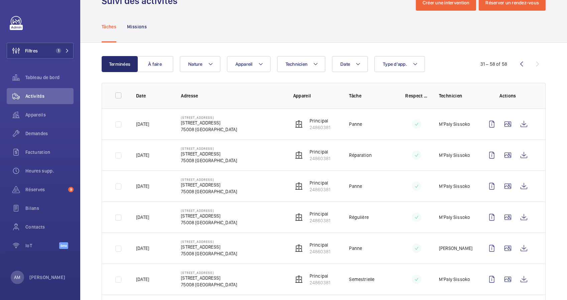
scroll to position [21, 0]
click at [513, 65] on wm-front-icon-button at bounding box center [521, 64] width 16 height 16
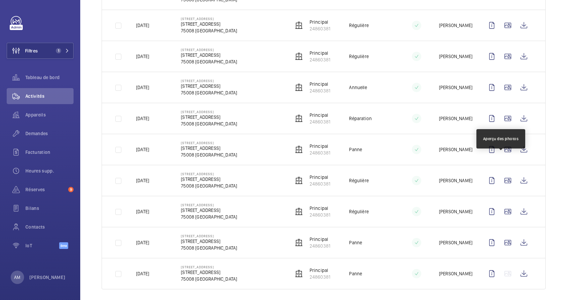
scroll to position [782, 0]
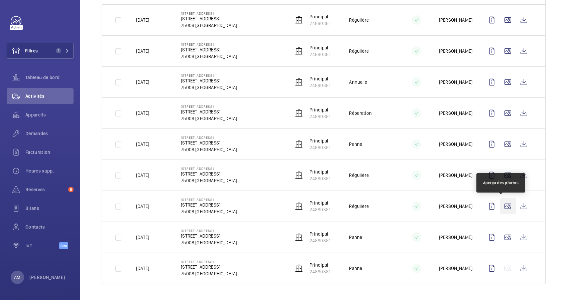
click at [502, 206] on wm-front-icon-button at bounding box center [508, 206] width 16 height 16
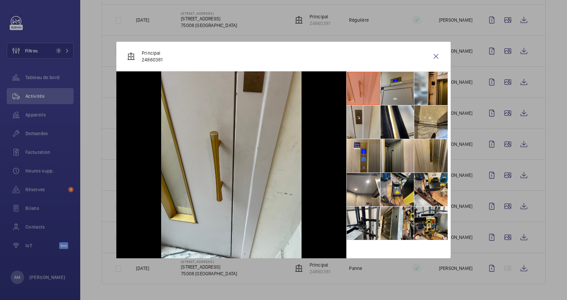
click at [500, 195] on div at bounding box center [283, 150] width 567 height 300
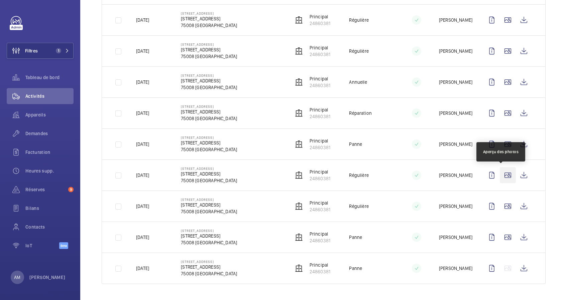
click at [500, 175] on wm-front-icon-button at bounding box center [508, 175] width 16 height 16
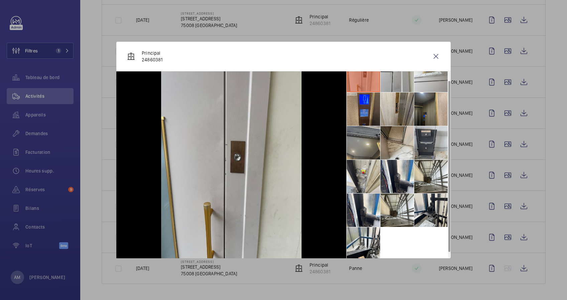
scroll to position [0, 0]
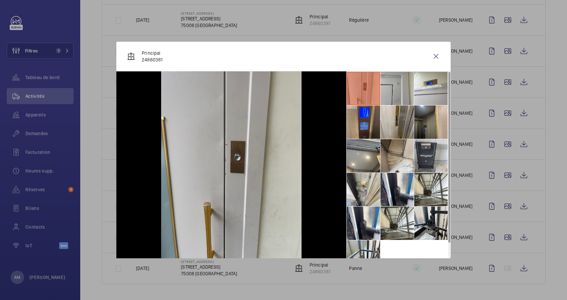
click at [493, 193] on div at bounding box center [283, 150] width 567 height 300
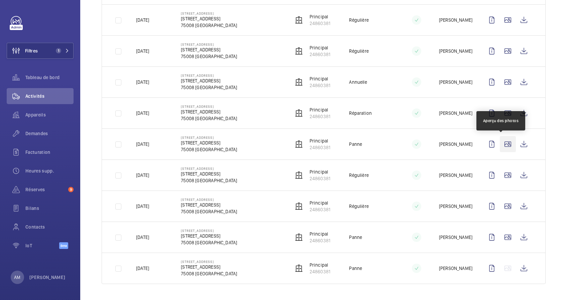
click at [502, 145] on wm-front-icon-button at bounding box center [508, 144] width 16 height 16
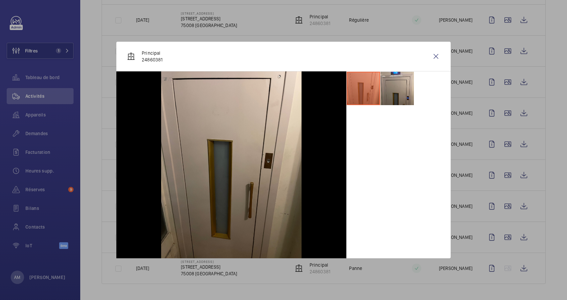
click at [496, 115] on div at bounding box center [283, 150] width 567 height 300
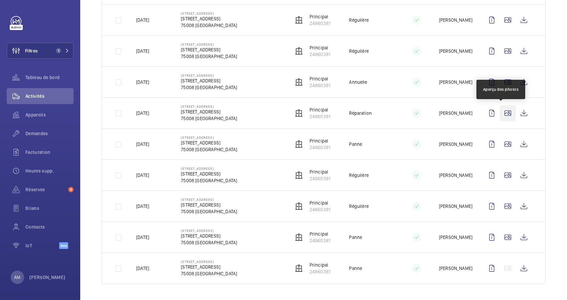
click at [502, 112] on wm-front-icon-button at bounding box center [508, 113] width 16 height 16
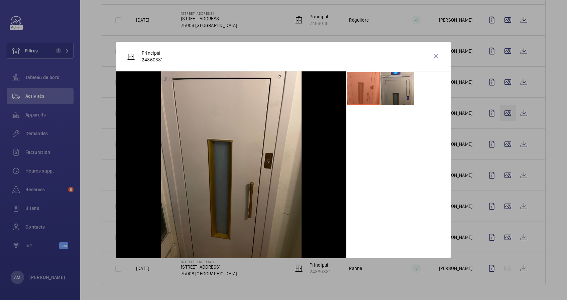
click at [502, 112] on div at bounding box center [283, 150] width 567 height 300
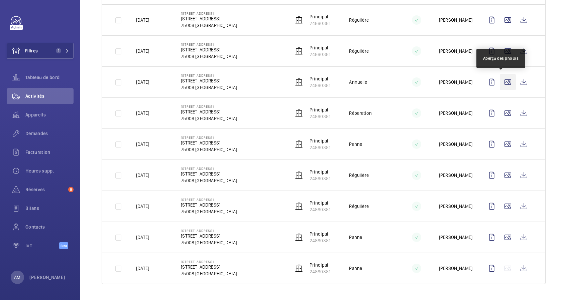
click at [501, 80] on wm-front-icon-button at bounding box center [508, 82] width 16 height 16
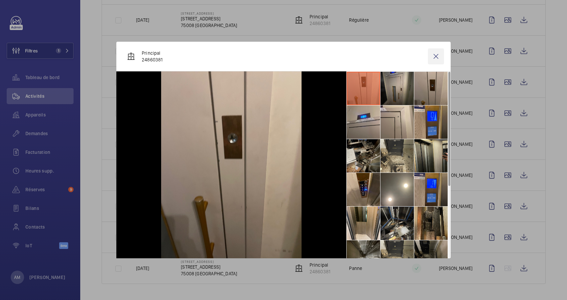
click at [436, 54] on wm-front-icon-button at bounding box center [436, 56] width 16 height 16
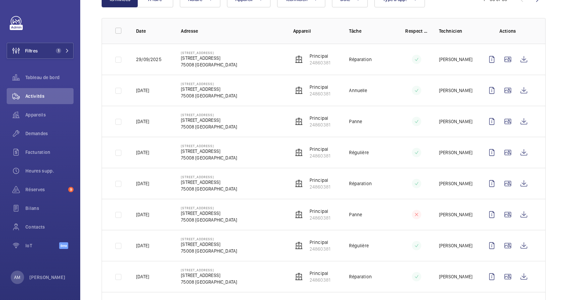
scroll to position [93, 0]
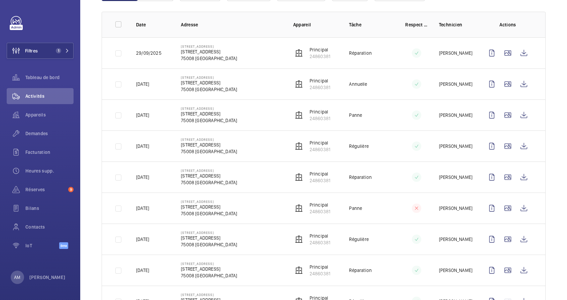
click at [414, 145] on mat-icon at bounding box center [416, 146] width 5 height 8
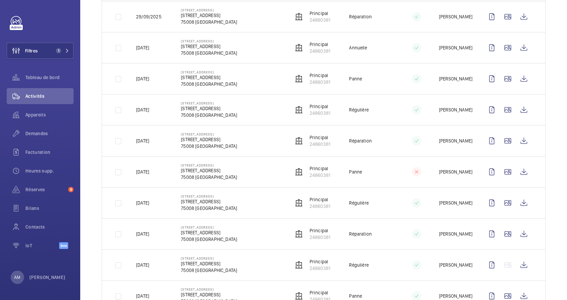
scroll to position [123, 0]
